Goal: Transaction & Acquisition: Book appointment/travel/reservation

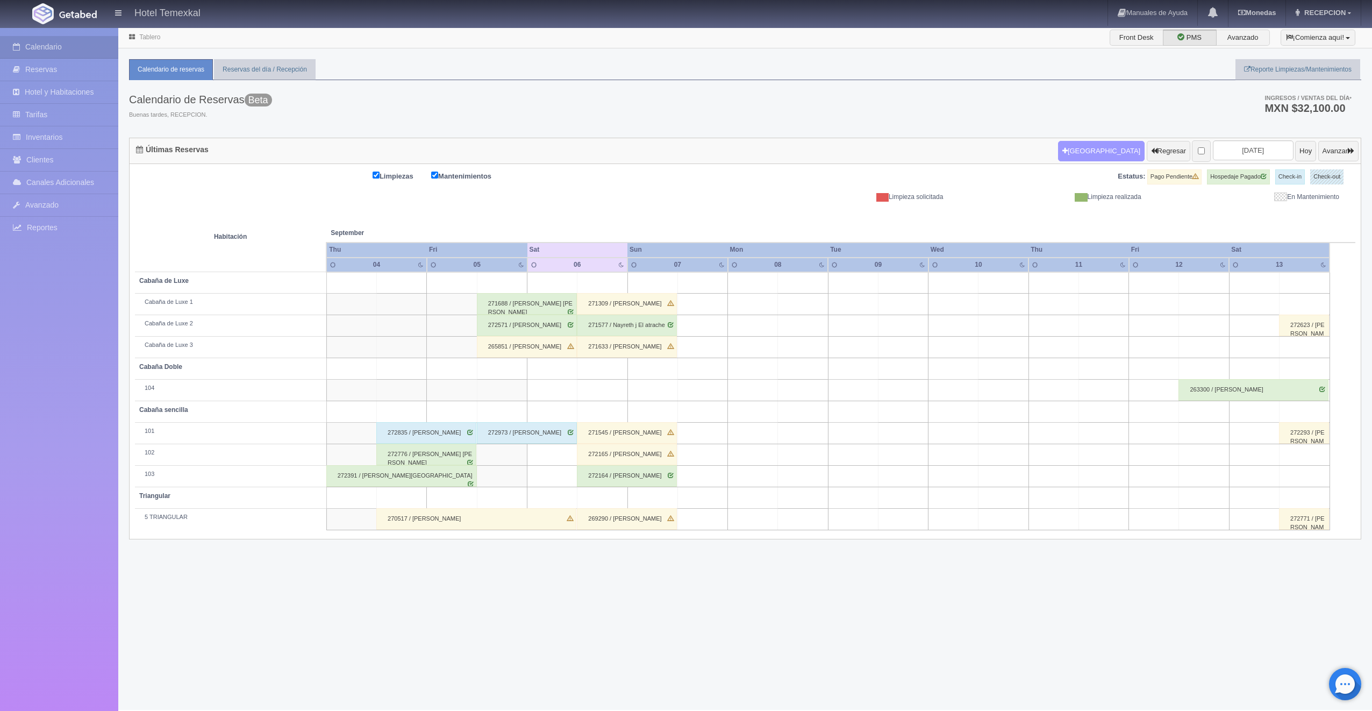
click at [1067, 145] on button "[GEOGRAPHIC_DATA]" at bounding box center [1101, 151] width 87 height 20
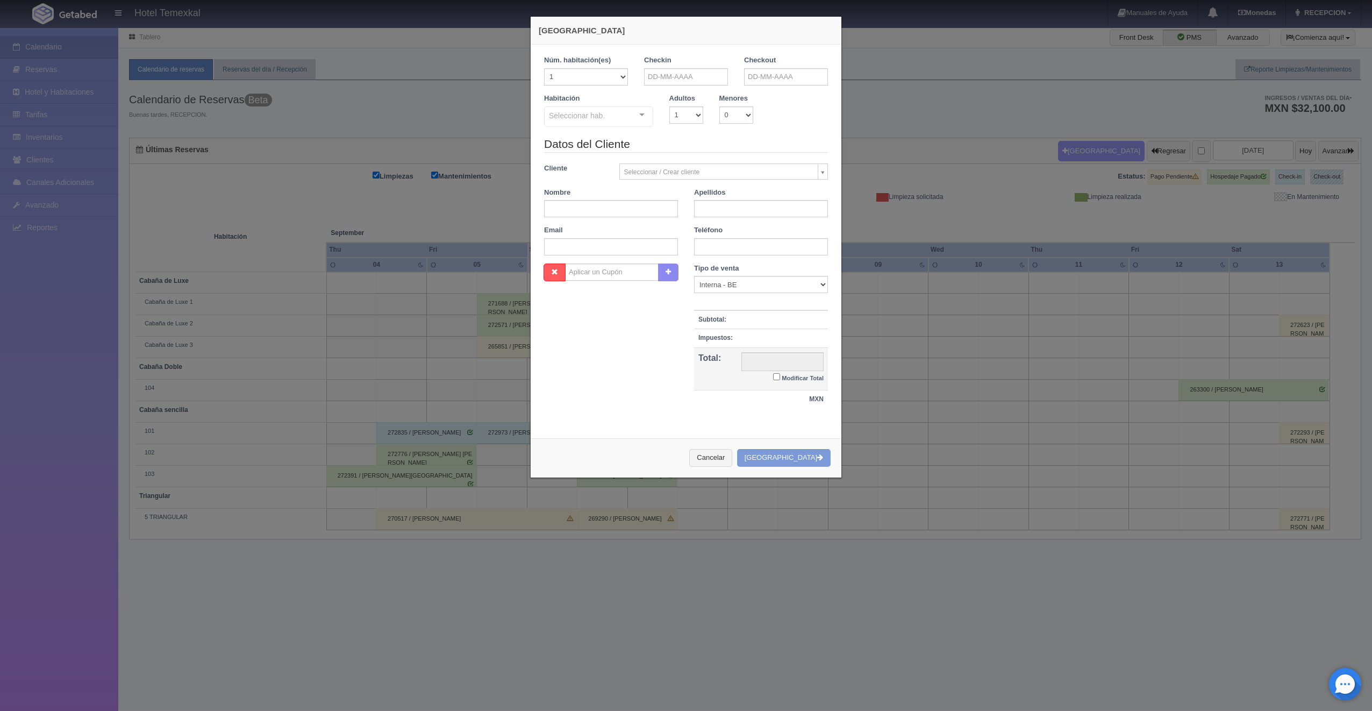
checkbox input "false"
click at [666, 67] on div "Checkin" at bounding box center [686, 70] width 84 height 30
click at [666, 74] on input "text" at bounding box center [686, 76] width 84 height 17
click at [737, 92] on span "Next" at bounding box center [740, 93] width 9 height 9
click at [737, 146] on link "11" at bounding box center [740, 144] width 14 height 16
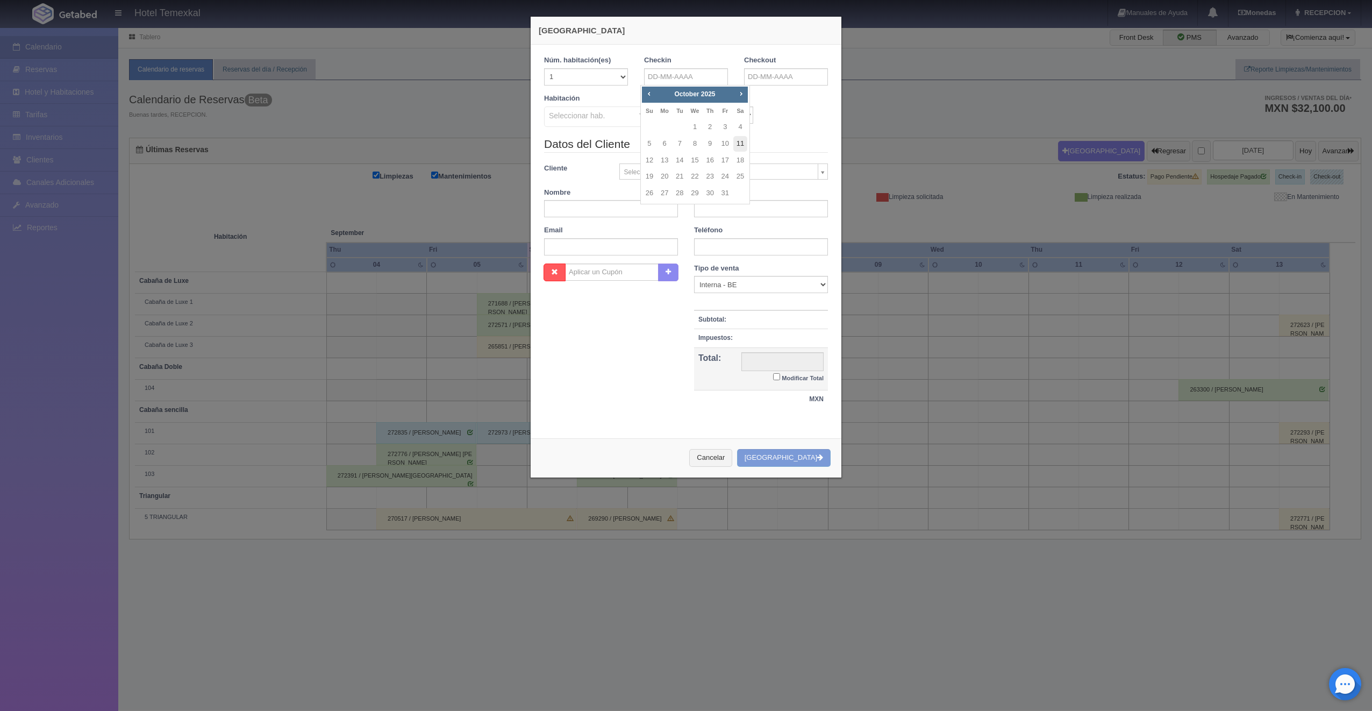
type input "[DATE]"
checkbox input "false"
click at [761, 72] on input "text" at bounding box center [786, 76] width 84 height 17
click at [752, 156] on link "12" at bounding box center [749, 161] width 14 height 16
type input "[DATE]"
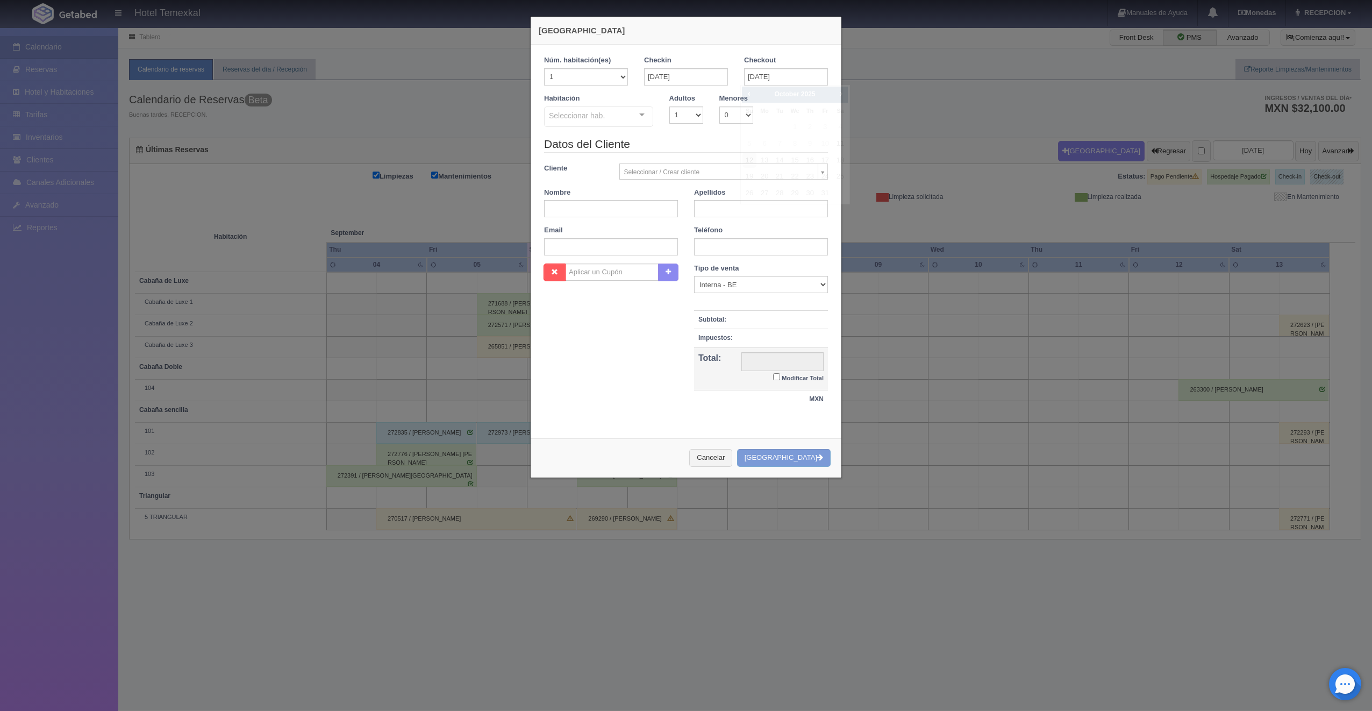
checkbox input "false"
click at [635, 206] on input "text" at bounding box center [611, 208] width 134 height 17
type input "[PERSON_NAME]"
